Goal: Task Accomplishment & Management: Manage account settings

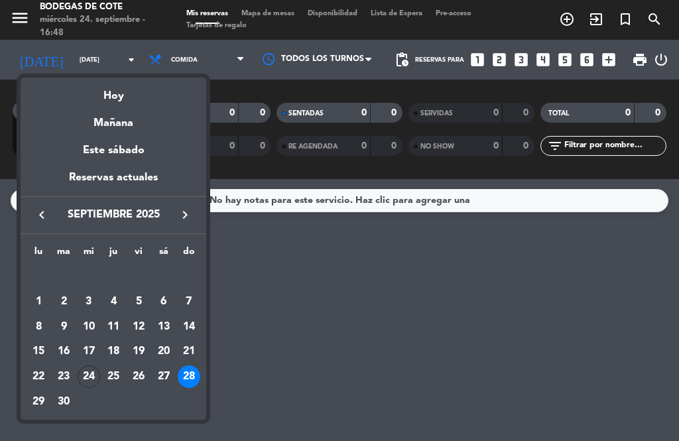
click at [90, 369] on div "24" at bounding box center [89, 377] width 23 height 23
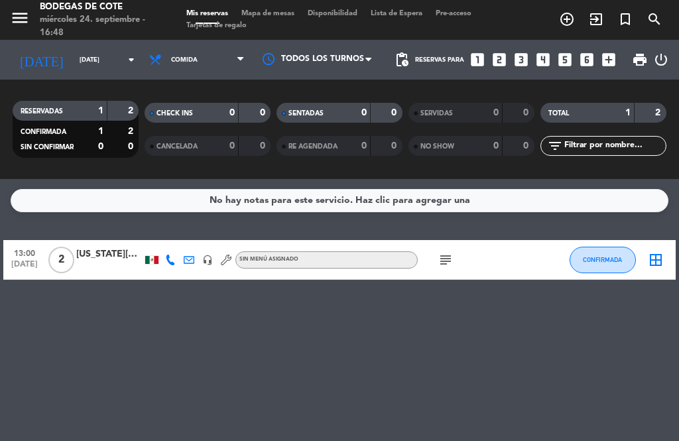
click at [451, 253] on icon "subject" at bounding box center [446, 260] width 16 height 16
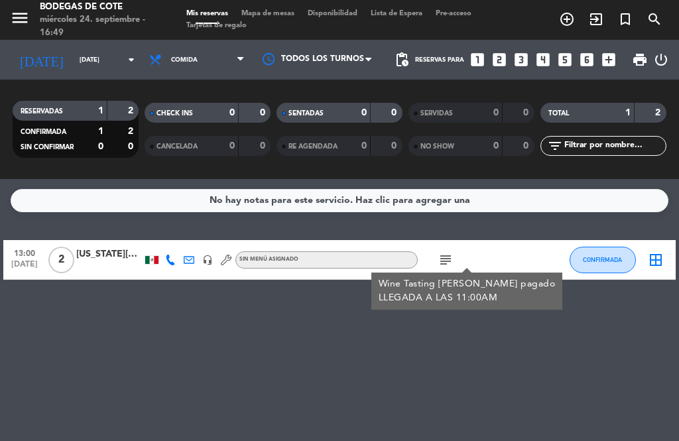
click at [73, 55] on input "[DATE]" at bounding box center [116, 60] width 87 height 21
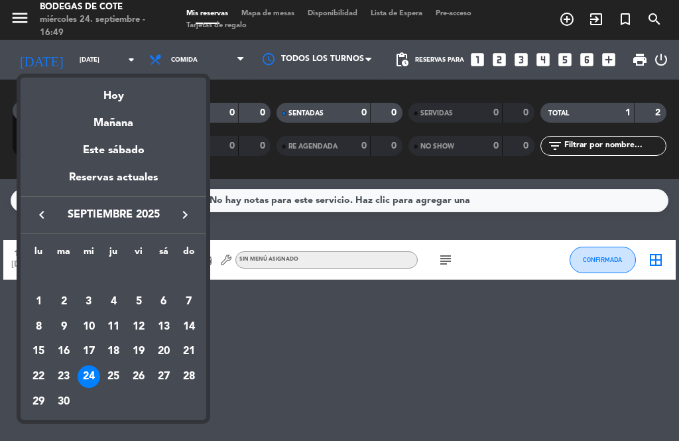
click at [102, 366] on td "25" at bounding box center [114, 376] width 25 height 25
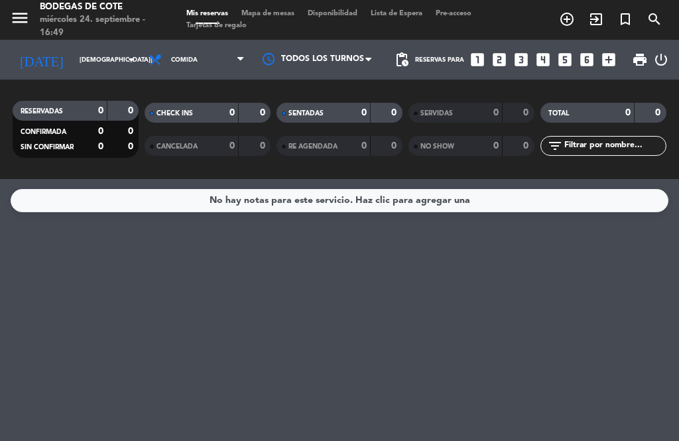
click at [73, 58] on input "[DEMOGRAPHIC_DATA][DATE]" at bounding box center [116, 60] width 87 height 21
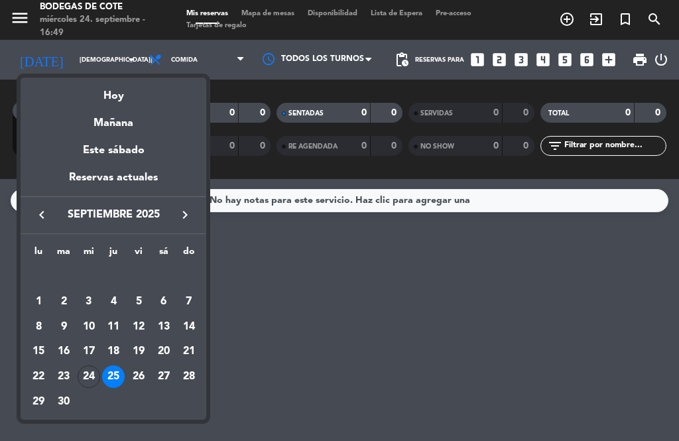
click at [246, 320] on div at bounding box center [339, 220] width 679 height 441
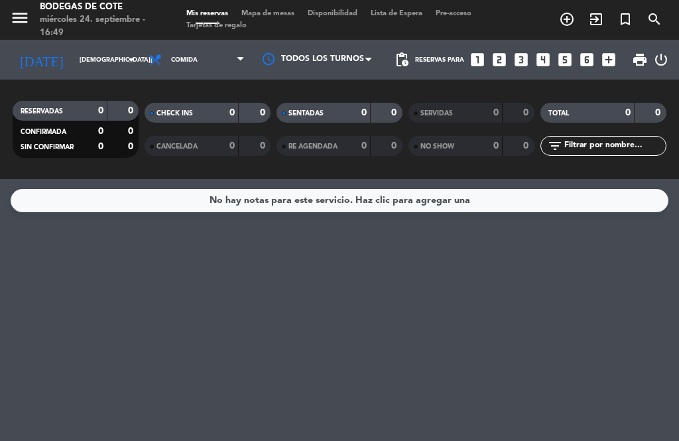
click at [190, 42] on div "Todos los servicios Desayuno Comida Cena Comida Todos los servicios Desayuno Co…" at bounding box center [197, 60] width 109 height 40
click at [179, 64] on span "Comida" at bounding box center [197, 59] width 109 height 29
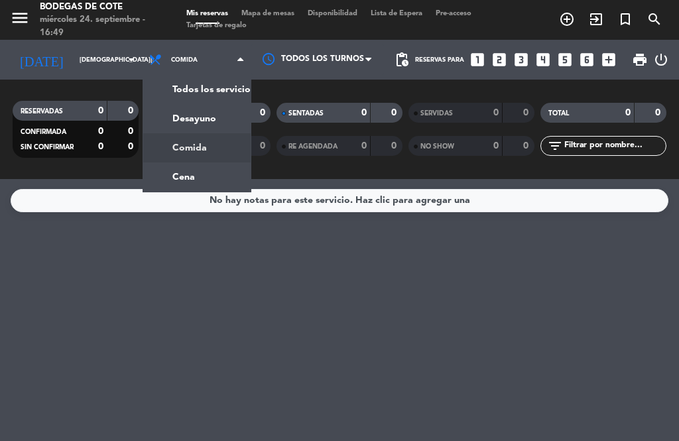
click at [171, 88] on div "menu Bodegas [PERSON_NAME] [DATE] 24. septiembre - 16:49 Mis reservas Mapa de m…" at bounding box center [339, 89] width 679 height 179
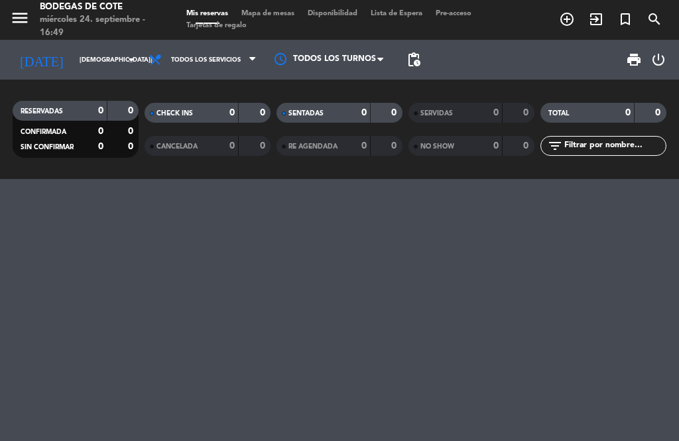
click at [73, 52] on input "[DEMOGRAPHIC_DATA][DATE]" at bounding box center [116, 60] width 87 height 21
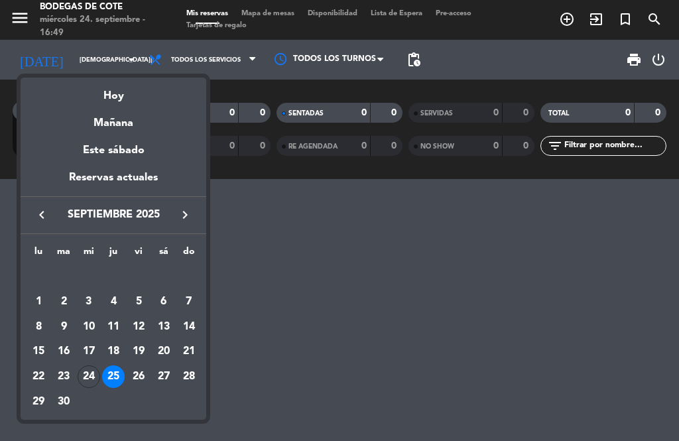
click at [139, 373] on div "26" at bounding box center [138, 377] width 23 height 23
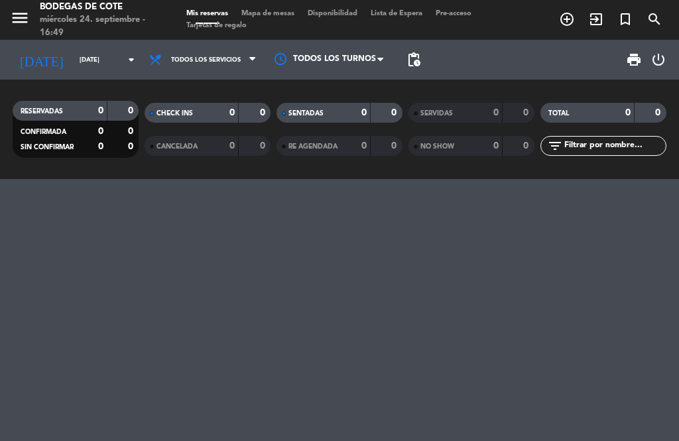
click at [90, 64] on input "[DATE]" at bounding box center [116, 60] width 87 height 21
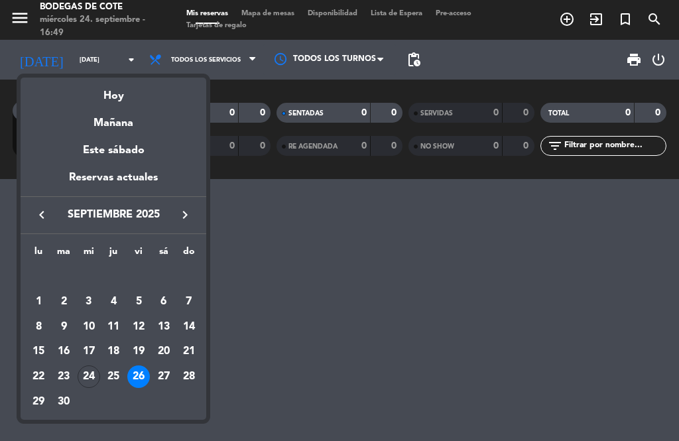
click at [162, 373] on div "27" at bounding box center [164, 377] width 23 height 23
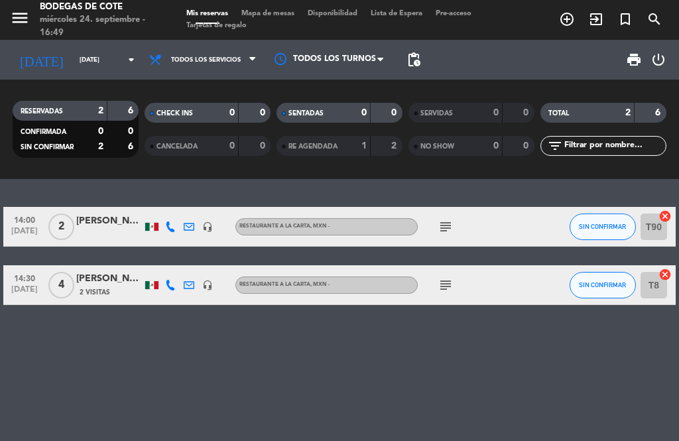
click at [443, 222] on icon "subject" at bounding box center [446, 227] width 16 height 16
click at [447, 280] on icon "subject" at bounding box center [446, 285] width 16 height 16
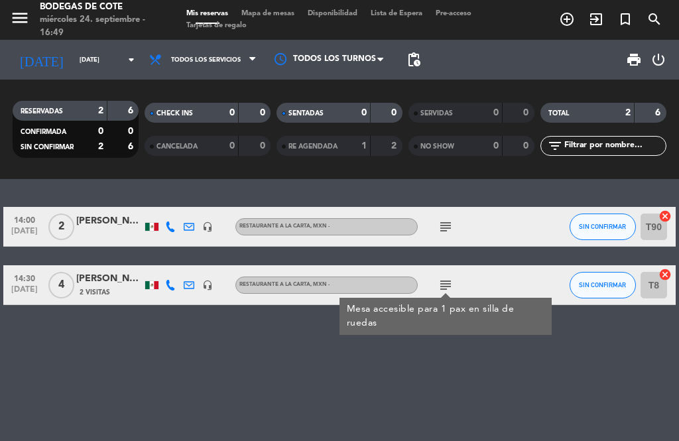
click at [87, 58] on input "[DATE]" at bounding box center [116, 60] width 87 height 21
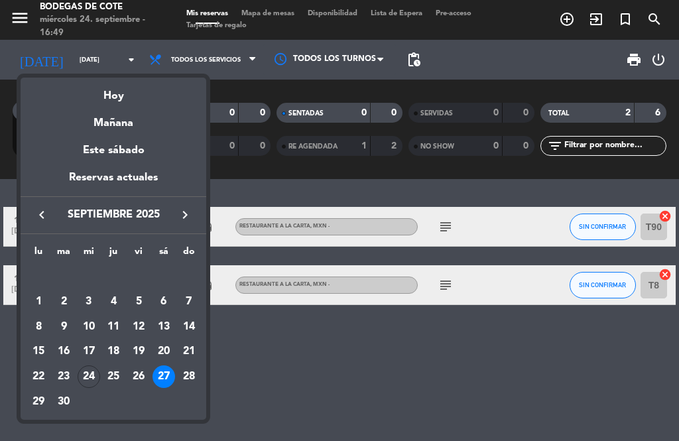
click at [188, 374] on div "28" at bounding box center [189, 377] width 23 height 23
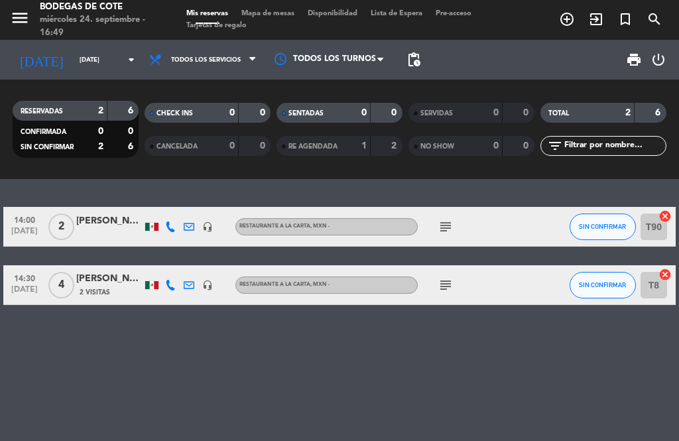
type input "[DATE]"
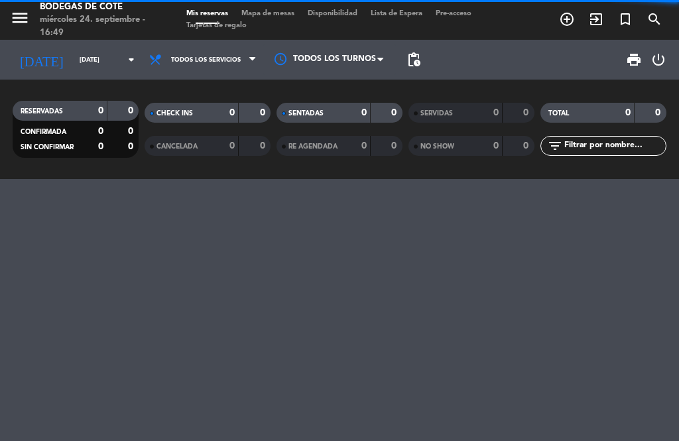
click at [113, 67] on input "[DATE]" at bounding box center [116, 60] width 87 height 21
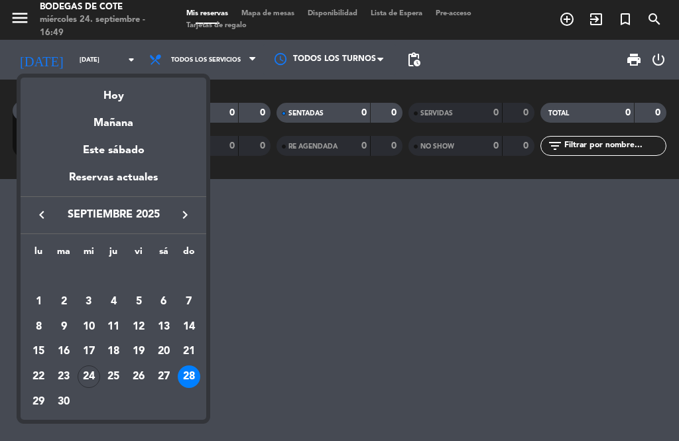
click at [142, 180] on div "Reservas actuales" at bounding box center [114, 182] width 186 height 27
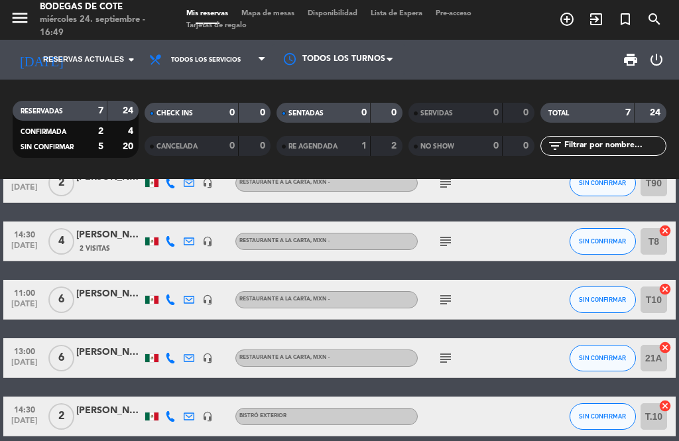
scroll to position [116, 0]
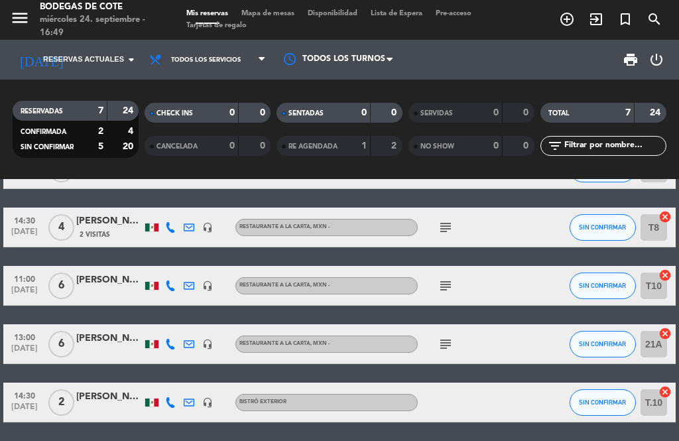
click at [445, 285] on icon "subject" at bounding box center [446, 286] width 16 height 16
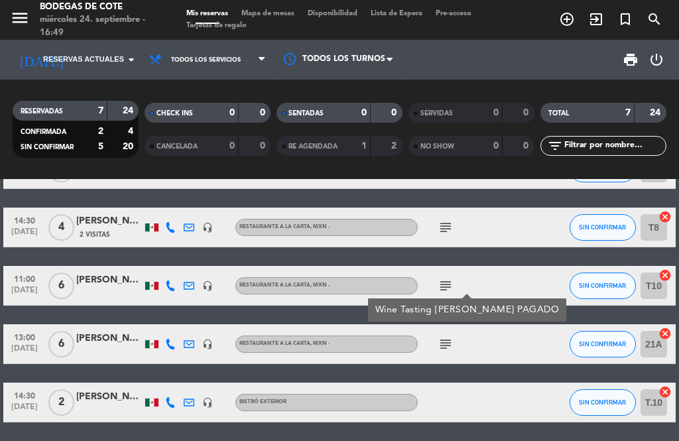
click at [445, 348] on icon "subject" at bounding box center [446, 344] width 16 height 16
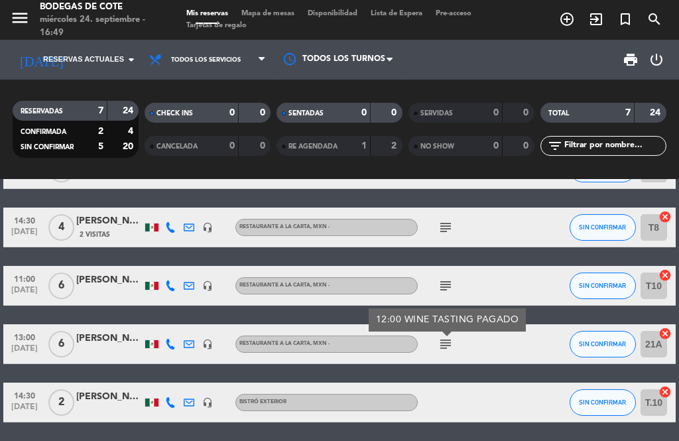
click at [445, 286] on icon "subject" at bounding box center [446, 286] width 16 height 16
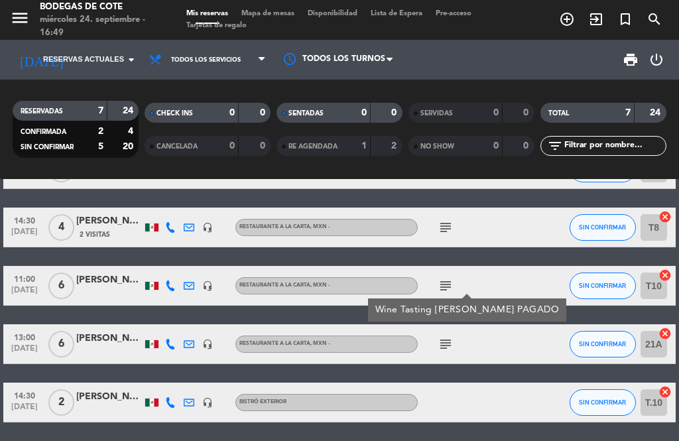
click at [451, 278] on icon "subject" at bounding box center [446, 286] width 16 height 16
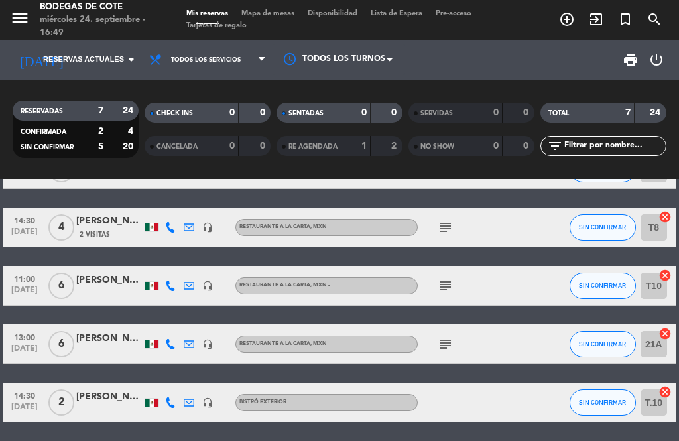
click at [72, 62] on span "Reservas actuales" at bounding box center [83, 60] width 81 height 12
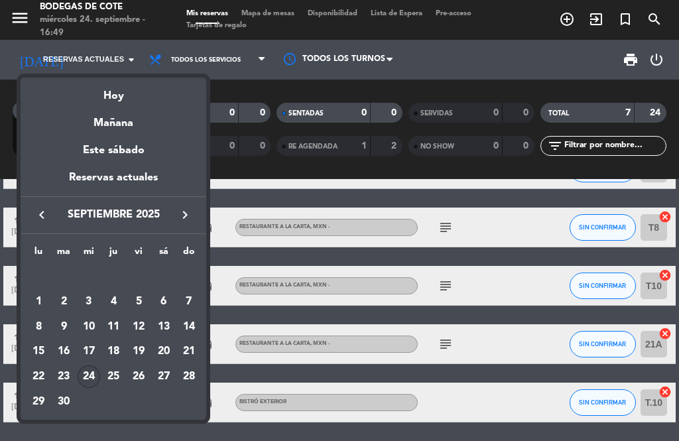
click at [171, 204] on div "keyboard_arrow_left septiembre 2025 keyboard_arrow_right" at bounding box center [114, 214] width 186 height 37
click at [178, 210] on icon "keyboard_arrow_right" at bounding box center [185, 215] width 16 height 16
